Goal: Task Accomplishment & Management: Manage account settings

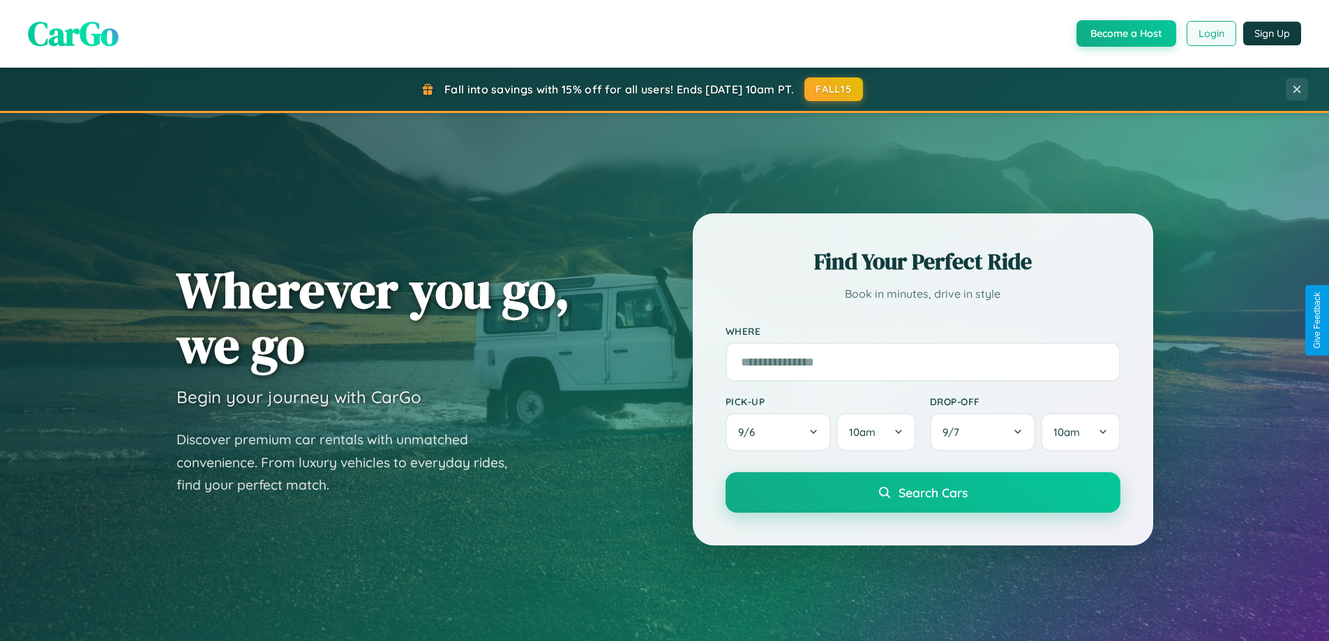
click at [1210, 33] on button "Login" at bounding box center [1211, 33] width 50 height 25
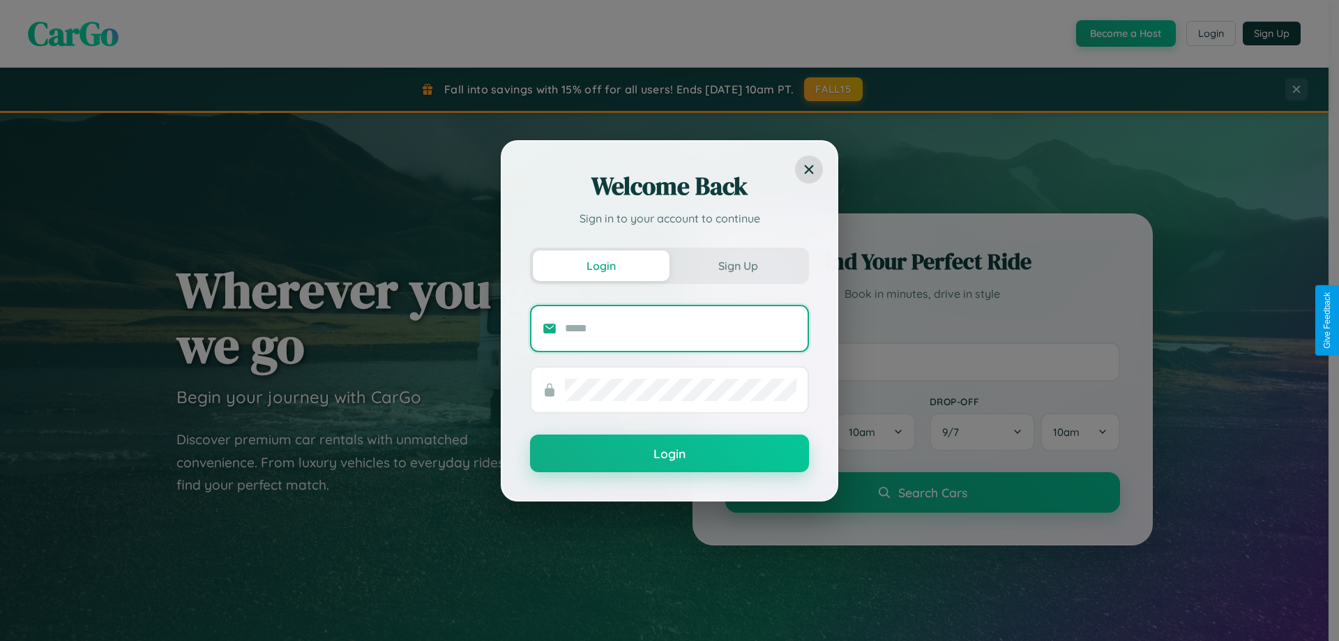
click at [681, 328] on input "text" at bounding box center [681, 328] width 232 height 22
type input "**********"
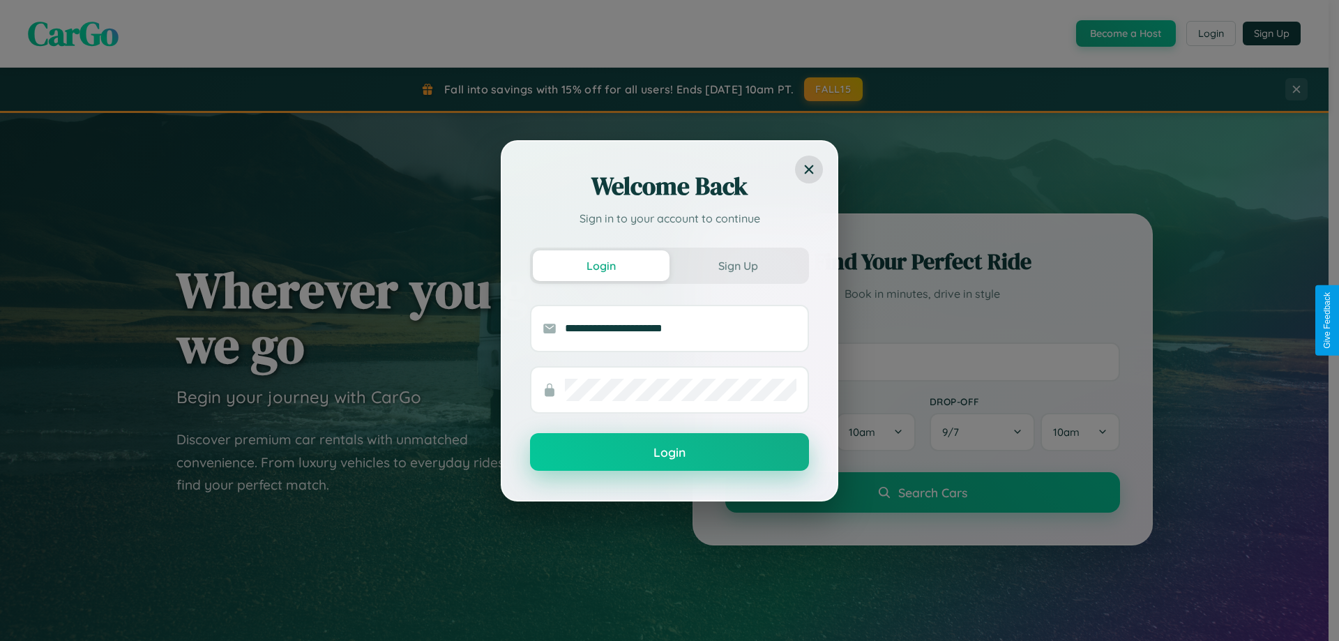
click at [670, 453] on button "Login" at bounding box center [669, 452] width 279 height 38
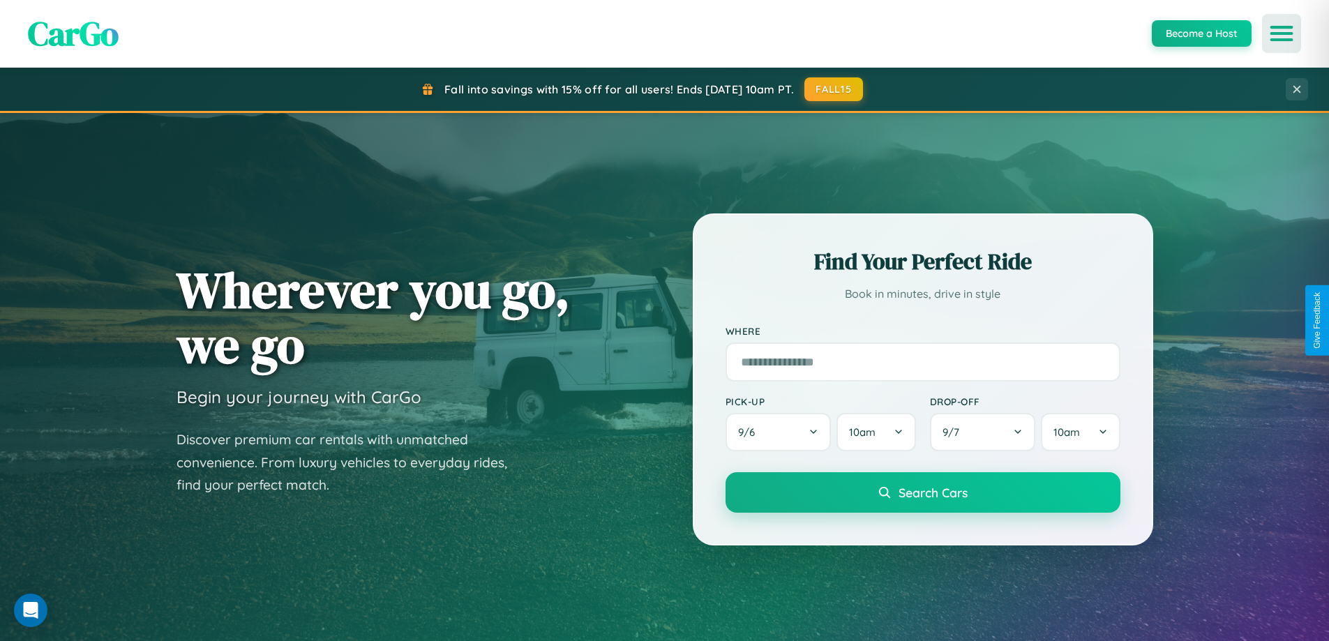
click at [1281, 33] on icon "Open menu" at bounding box center [1281, 33] width 20 height 13
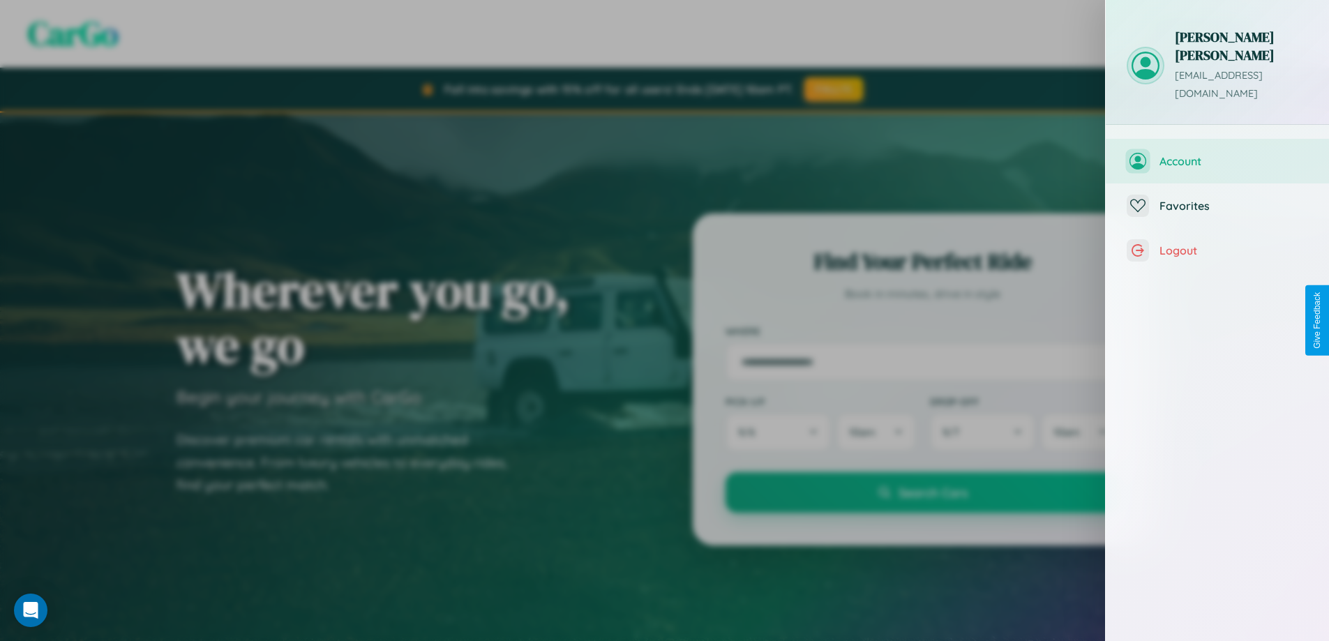
click at [1217, 154] on span "Account" at bounding box center [1233, 161] width 149 height 14
